Goal: Transaction & Acquisition: Purchase product/service

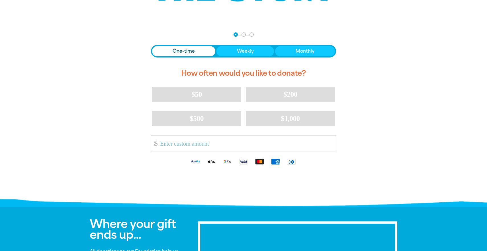
scroll to position [99, 0]
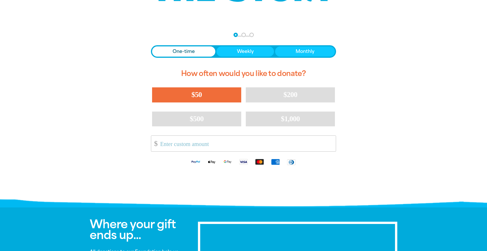
click at [203, 94] on button "$50" at bounding box center [196, 94] width 89 height 15
select select "AU"
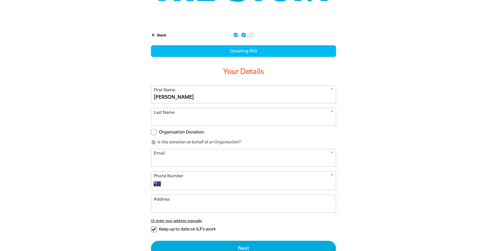
type input "[PERSON_NAME]"
click at [154, 134] on input "Organisation Donation" at bounding box center [154, 133] width 6 height 6
checkbox input "true"
select select "AU"
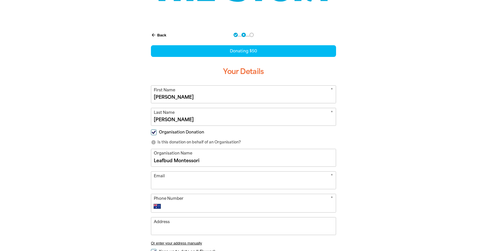
type input "Leafbud Montessori"
type input "[EMAIL_ADDRESS][DOMAIN_NAME]"
type input "0413 233 246"
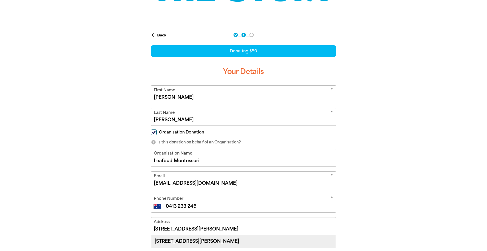
click at [221, 240] on div "[STREET_ADDRESS][PERSON_NAME]" at bounding box center [243, 241] width 184 height 12
type input "[STREET_ADDRESS][PERSON_NAME]"
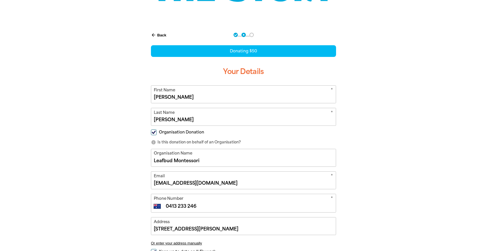
click at [371, 200] on div "arrow_back Back Step 1 Step 2 Step 3 Donating $50 Your Details * First Name [PE…" at bounding box center [244, 168] width 342 height 289
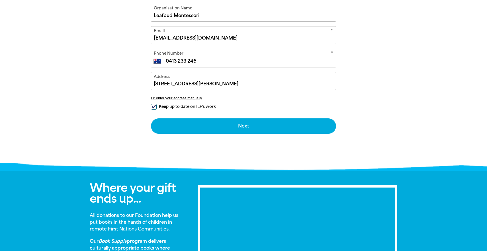
scroll to position [245, 0]
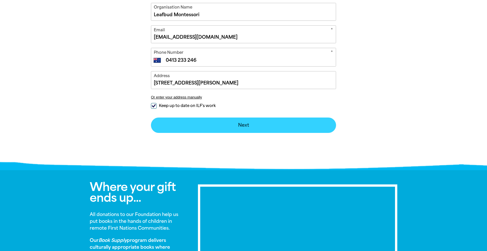
click at [241, 124] on button "Next chevron_right" at bounding box center [243, 125] width 185 height 15
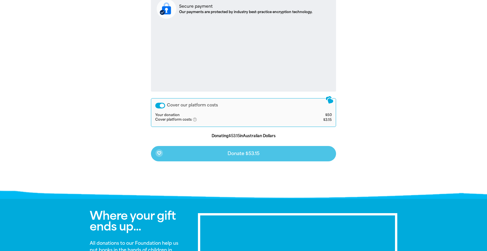
scroll to position [235, 0]
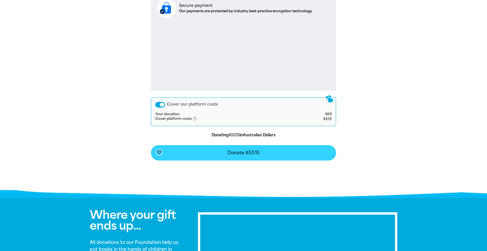
click at [254, 153] on span "Donate $53.15" at bounding box center [243, 153] width 32 height 5
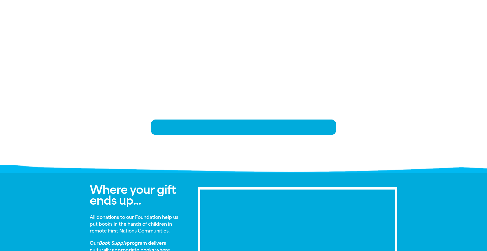
scroll to position [117, 0]
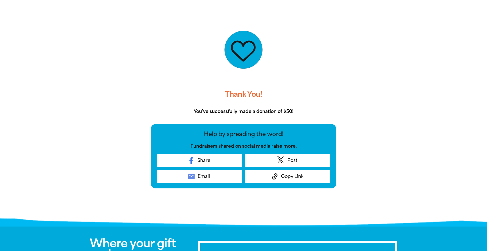
click at [416, 170] on div at bounding box center [243, 115] width 487 height 217
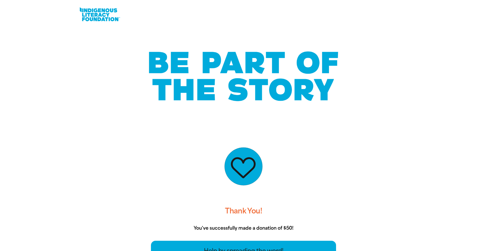
scroll to position [0, 0]
